Goal: Information Seeking & Learning: Learn about a topic

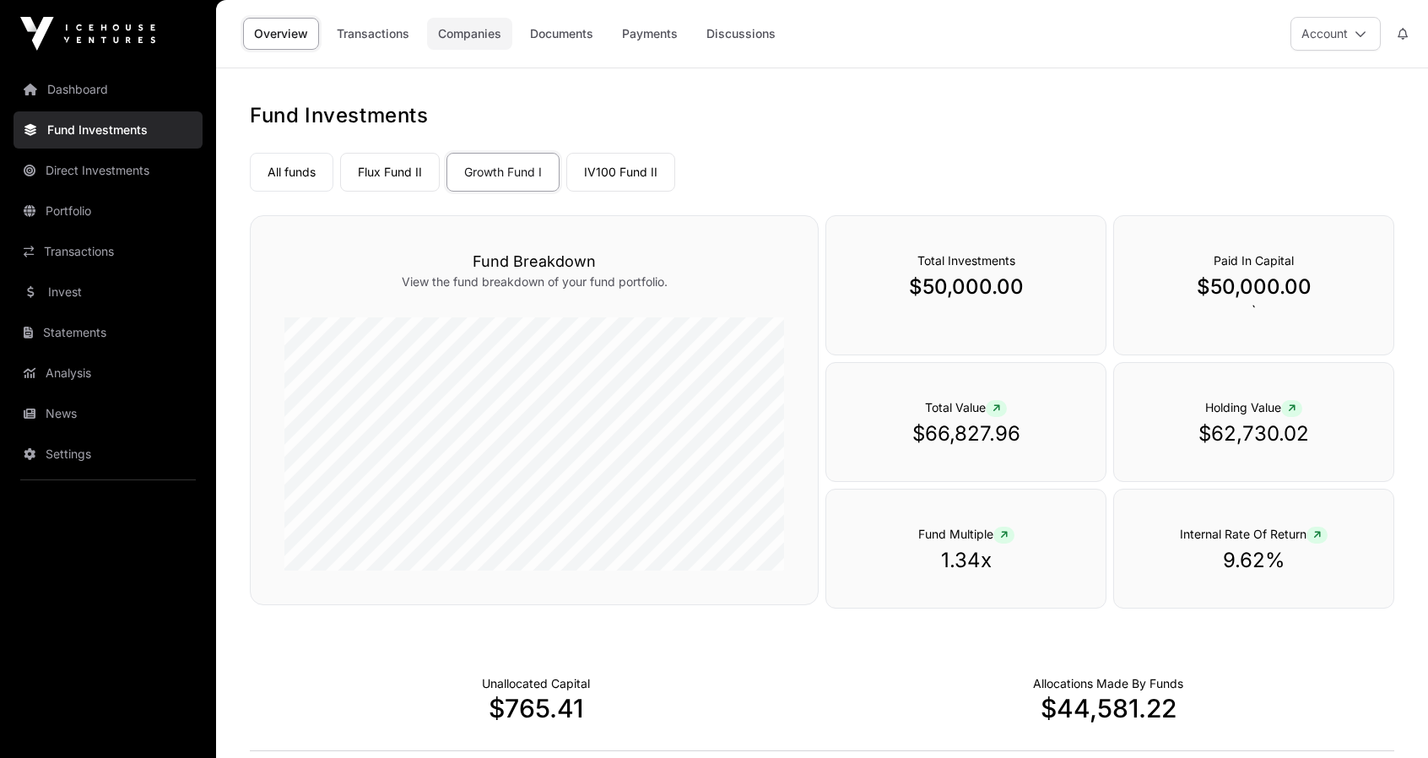
click at [462, 33] on link "Companies" at bounding box center [469, 34] width 85 height 32
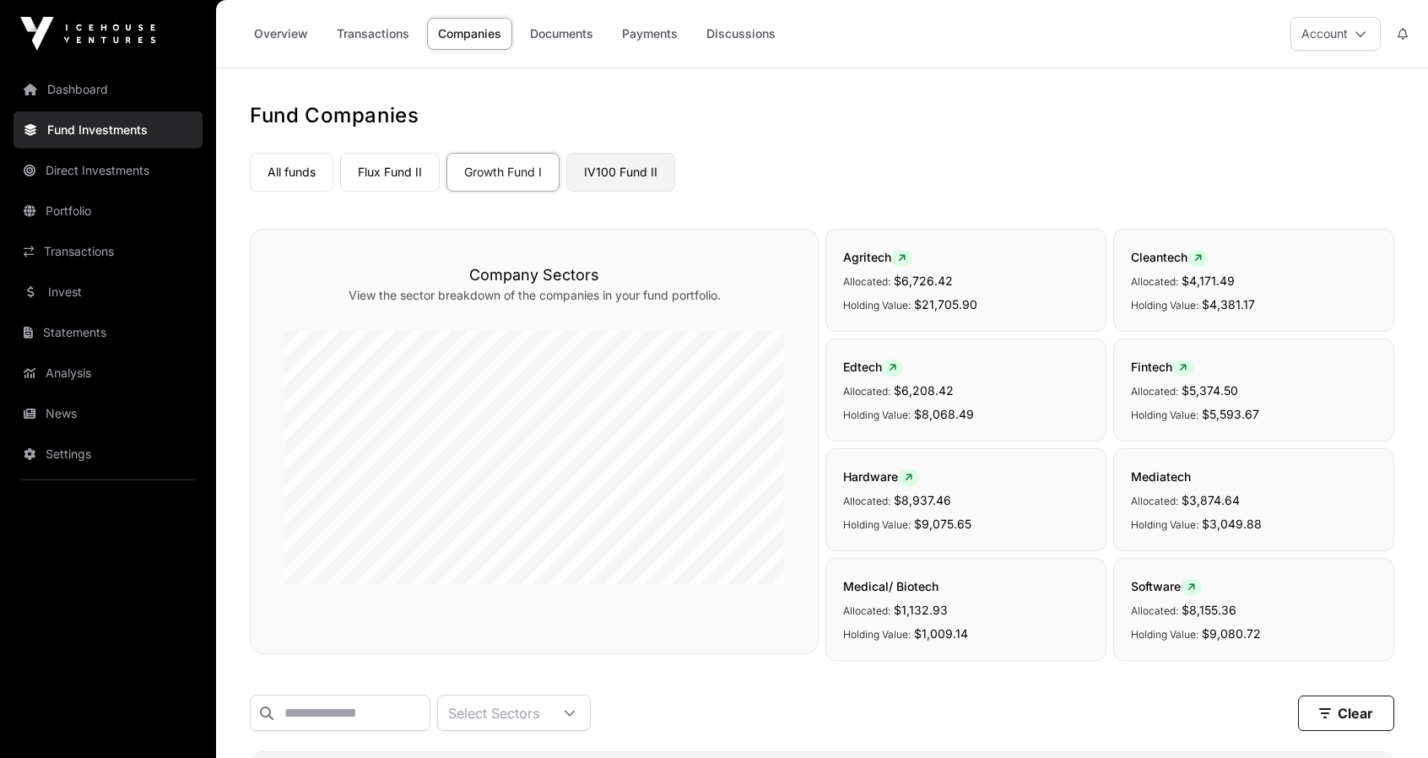
click at [635, 166] on link "IV100 Fund II" at bounding box center [621, 172] width 109 height 39
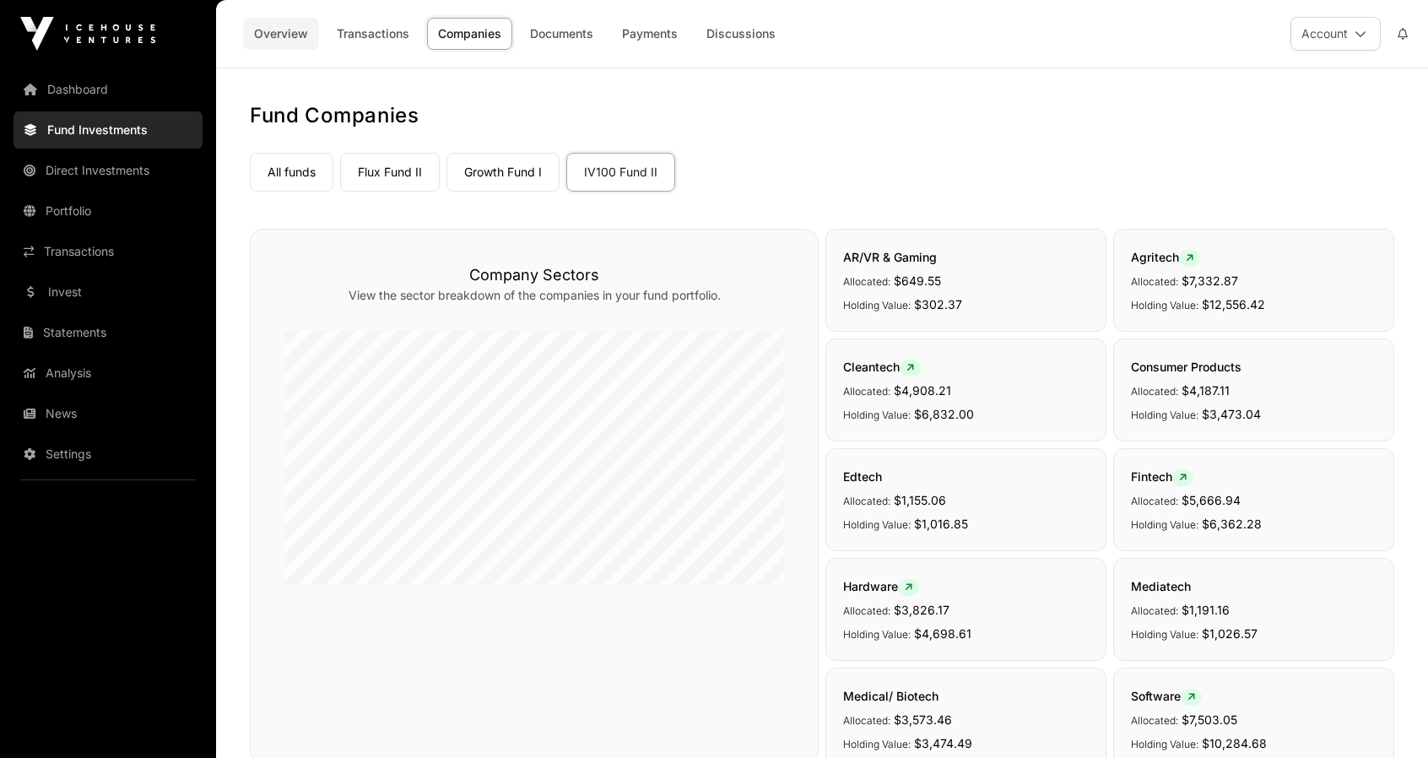
click at [285, 30] on link "Overview" at bounding box center [281, 34] width 76 height 32
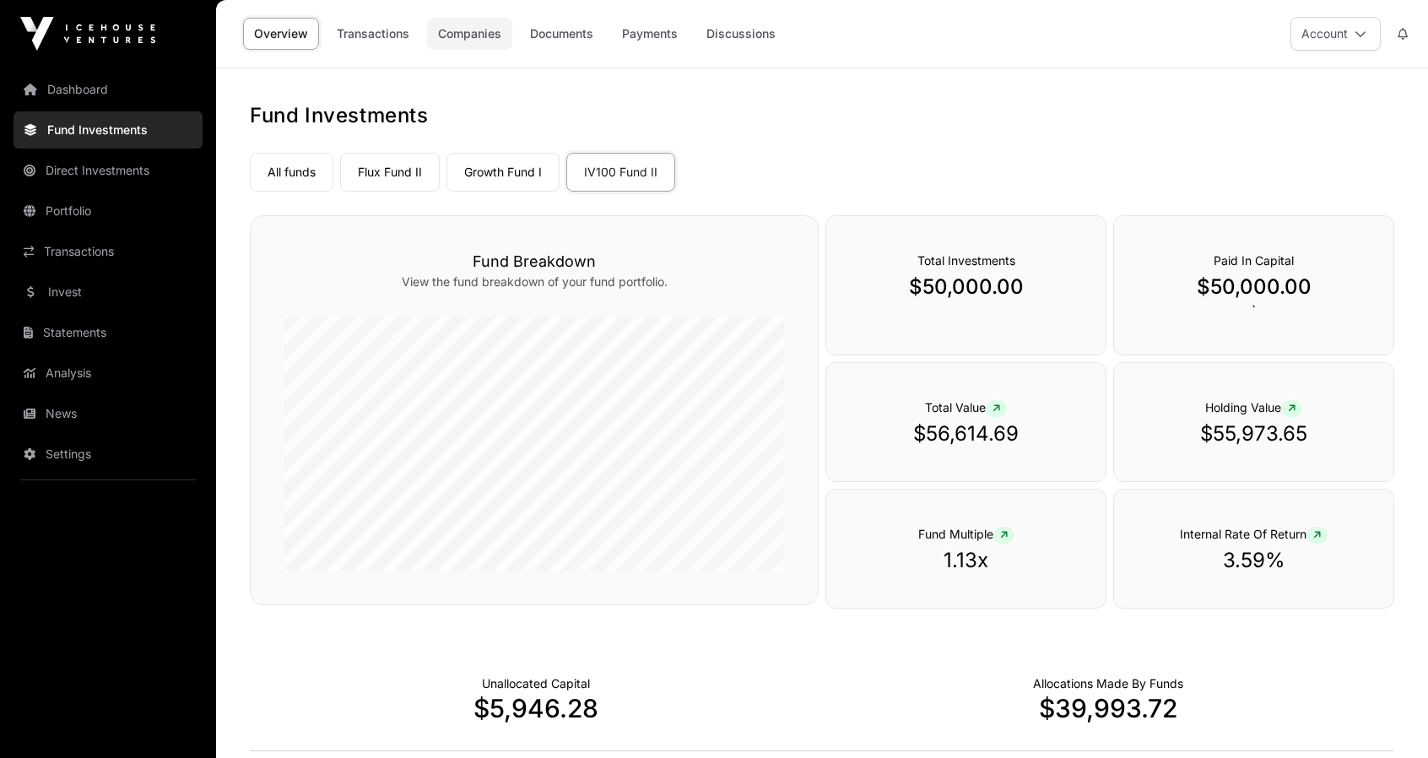
click at [464, 38] on link "Companies" at bounding box center [469, 34] width 85 height 32
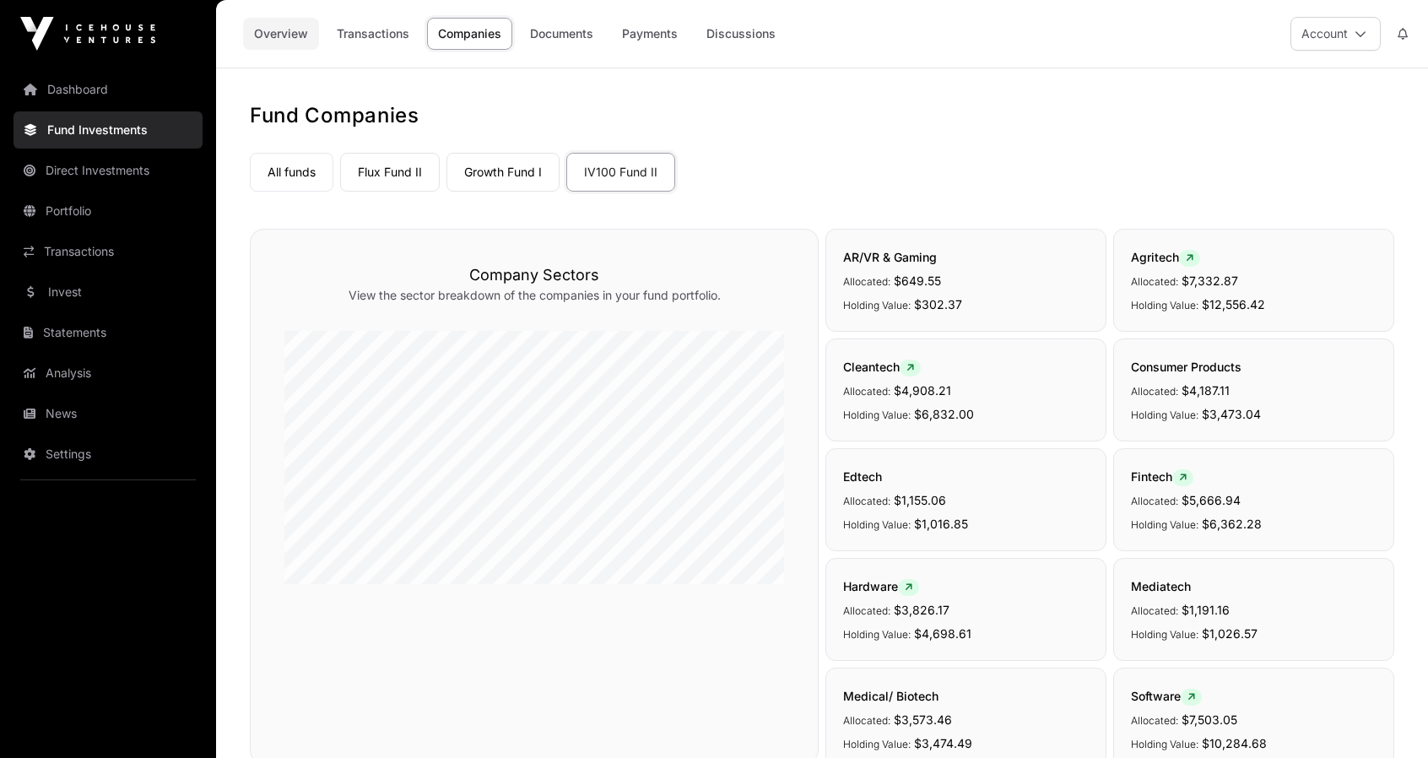
click at [273, 31] on link "Overview" at bounding box center [281, 34] width 76 height 32
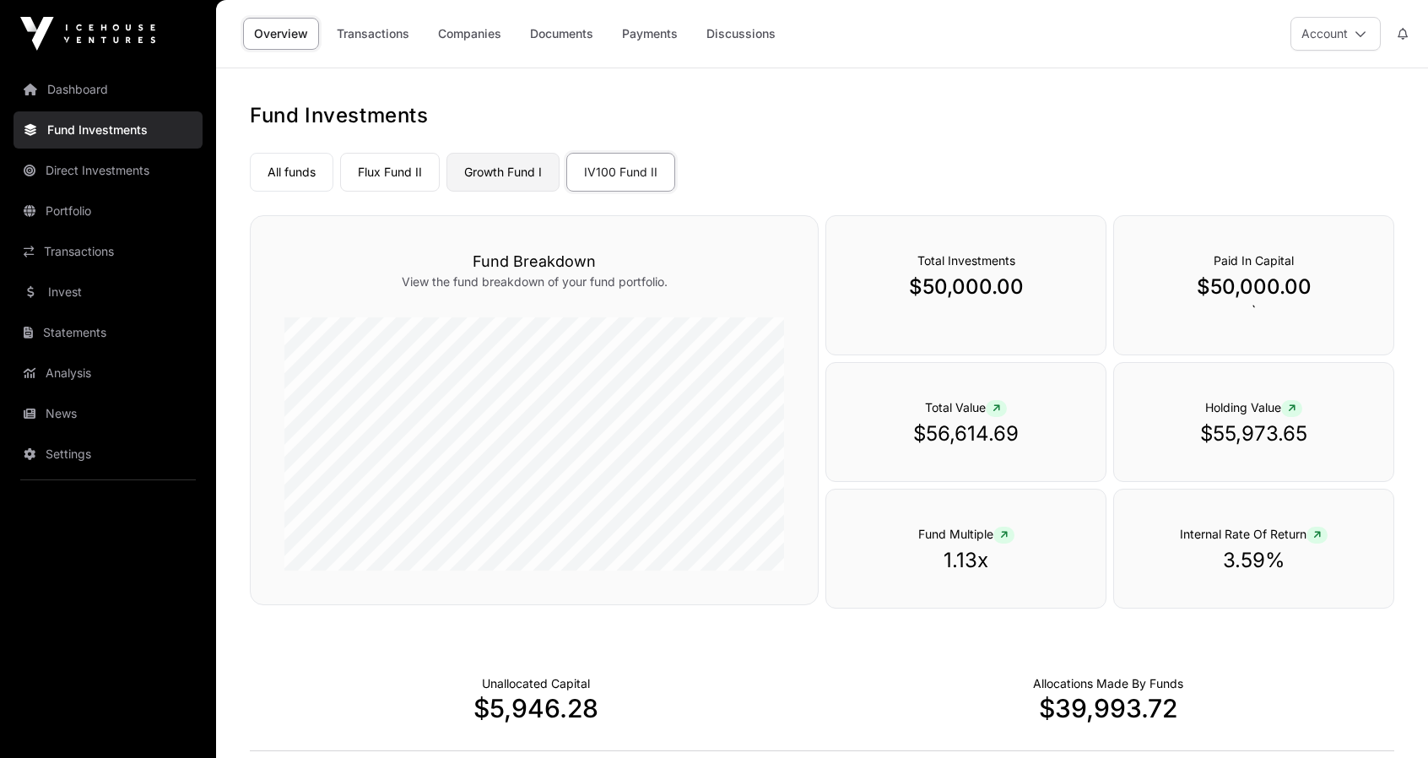
click at [503, 167] on link "Growth Fund I" at bounding box center [503, 172] width 113 height 39
click at [122, 175] on link "Direct Investments" at bounding box center [108, 170] width 189 height 37
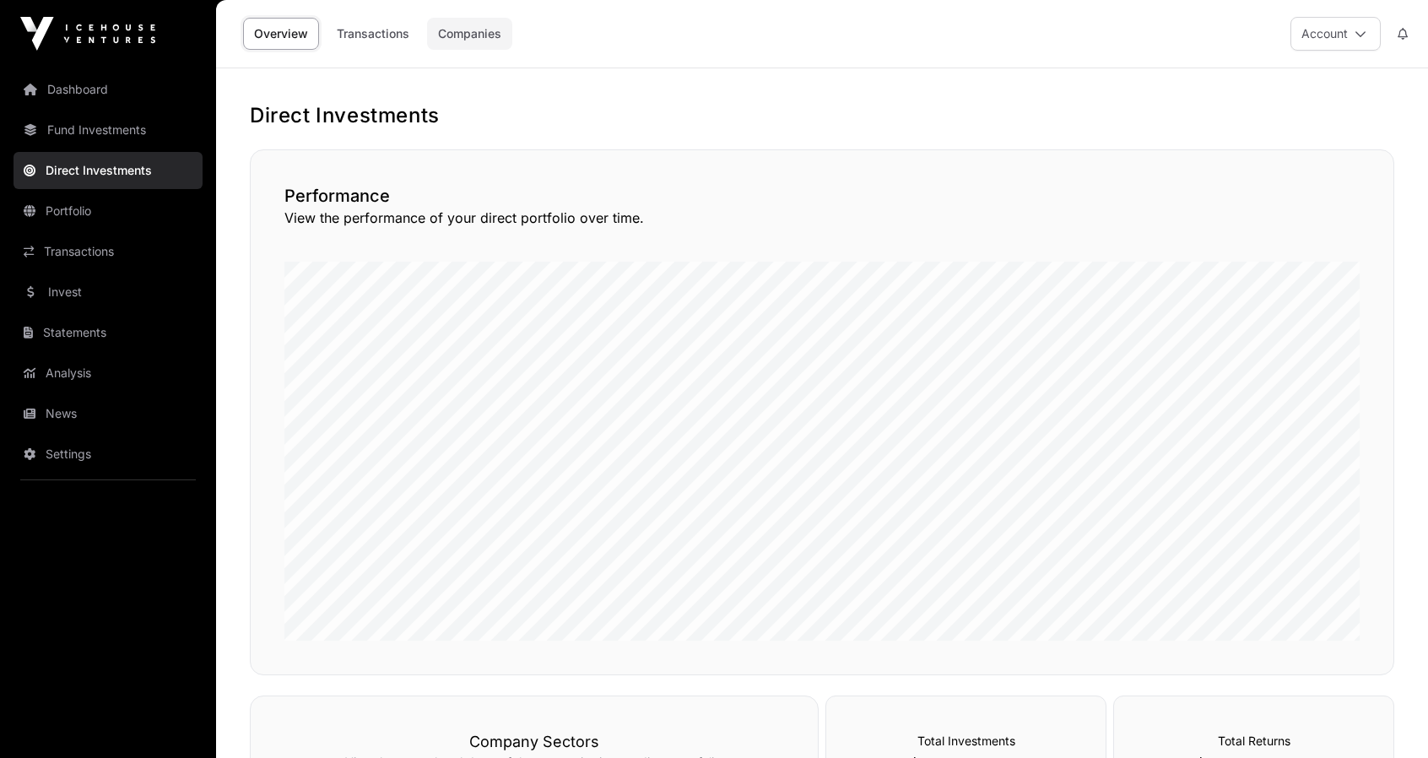
click at [474, 35] on link "Companies" at bounding box center [469, 34] width 85 height 32
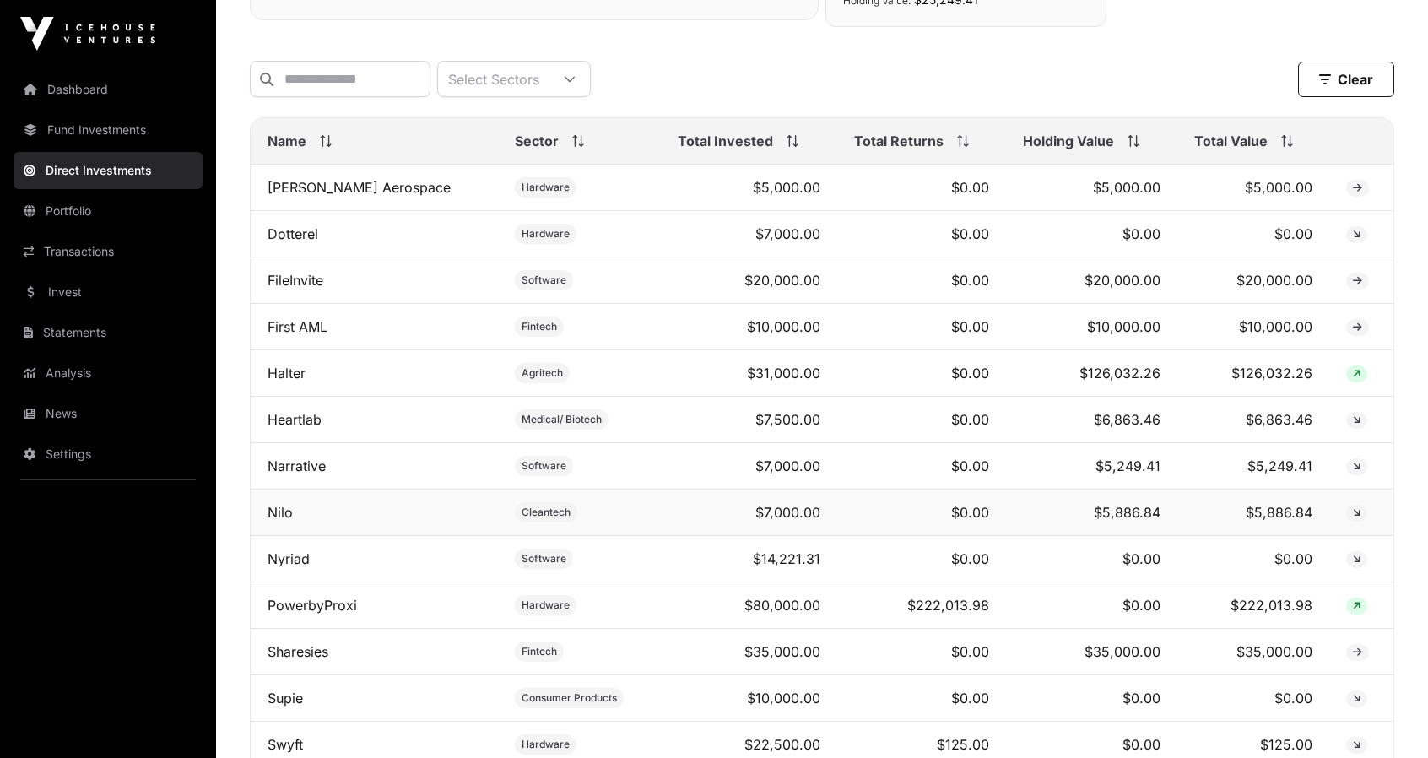
scroll to position [531, 0]
